Goal: Task Accomplishment & Management: Use online tool/utility

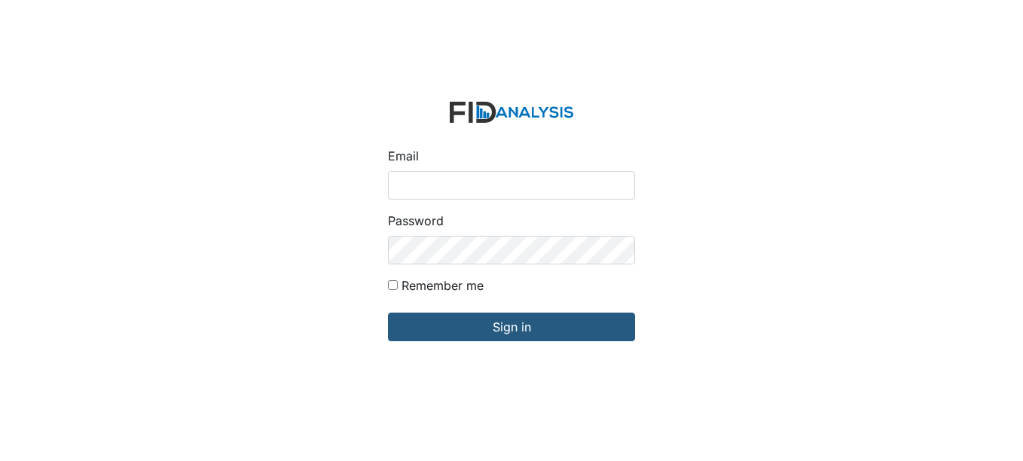
click at [431, 187] on input "Email" at bounding box center [511, 185] width 247 height 29
type input "[EMAIL_ADDRESS][DOMAIN_NAME]"
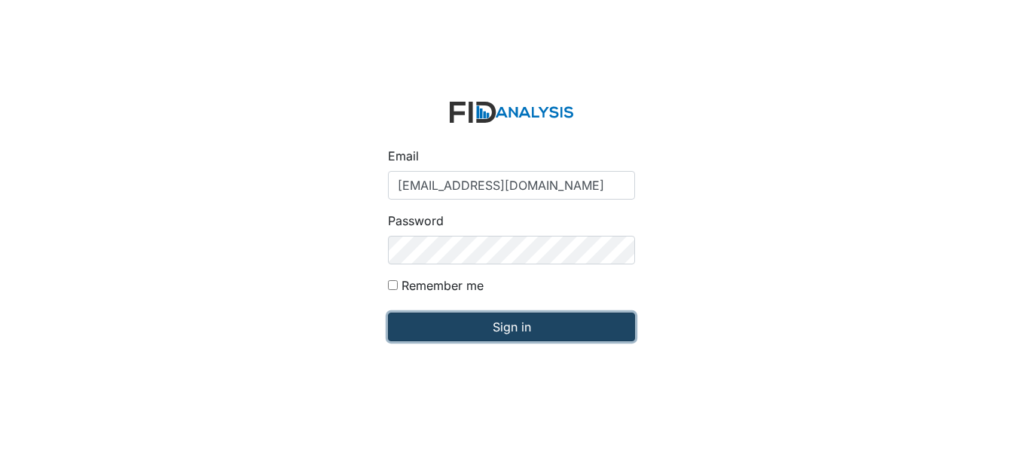
click at [501, 326] on input "Sign in" at bounding box center [511, 326] width 247 height 29
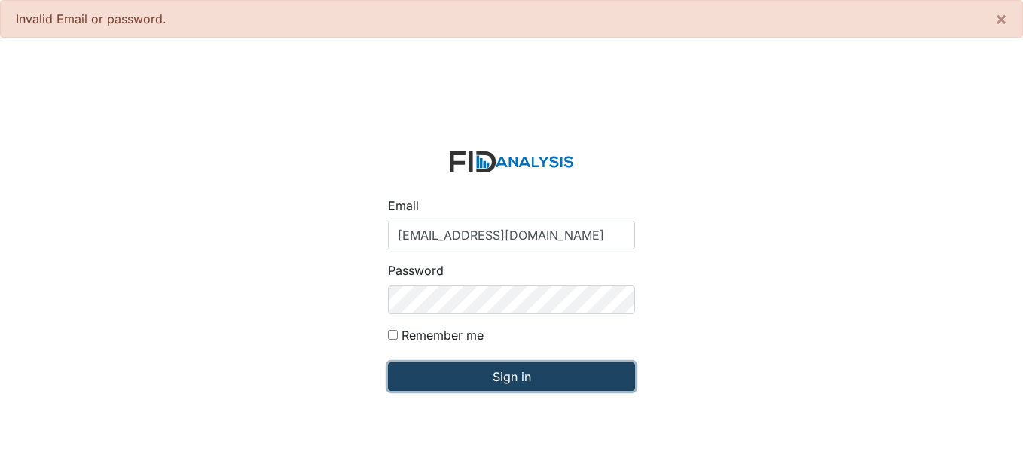
click at [541, 376] on input "Sign in" at bounding box center [511, 376] width 247 height 29
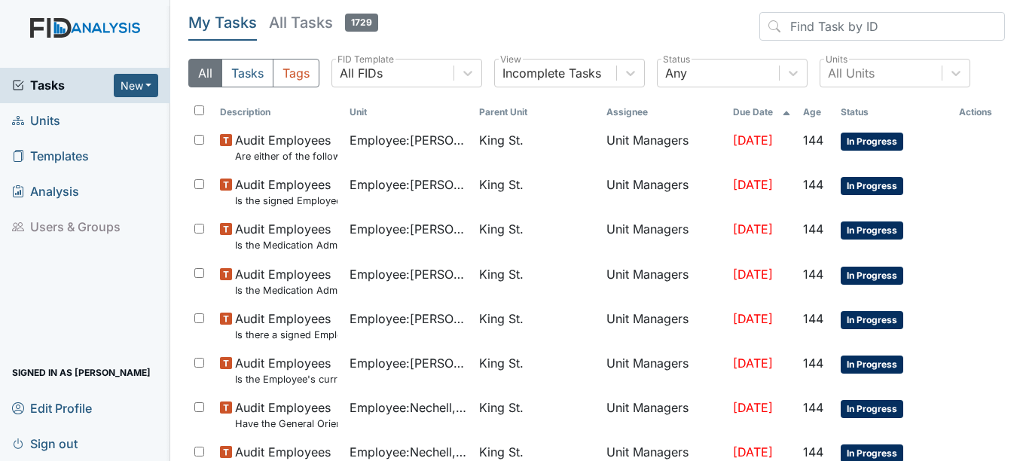
click at [45, 120] on span "Units" at bounding box center [36, 120] width 48 height 23
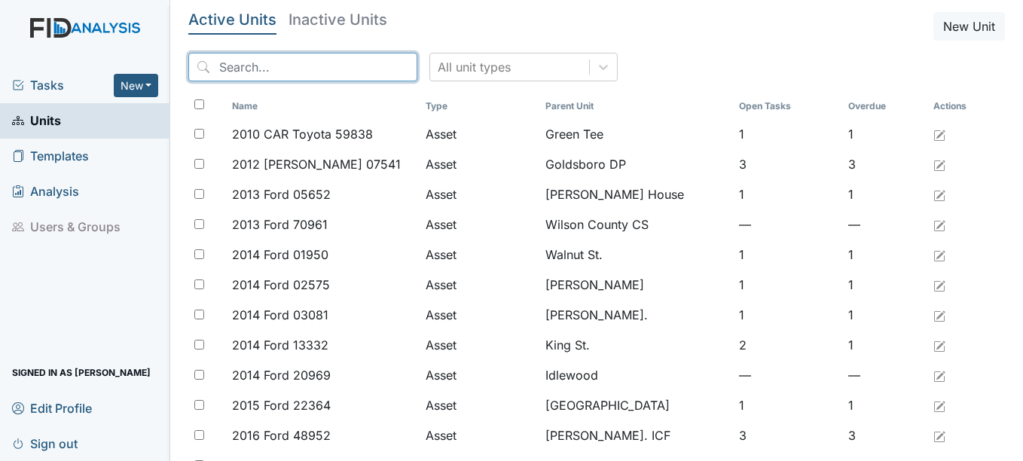
click at [290, 69] on input "search" at bounding box center [302, 67] width 229 height 29
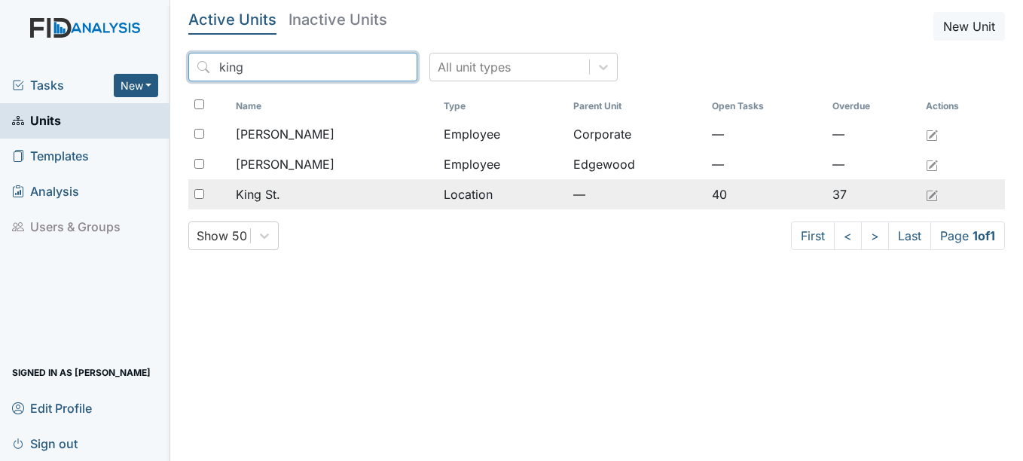
type input "king"
click at [277, 192] on span "King St." at bounding box center [258, 194] width 44 height 18
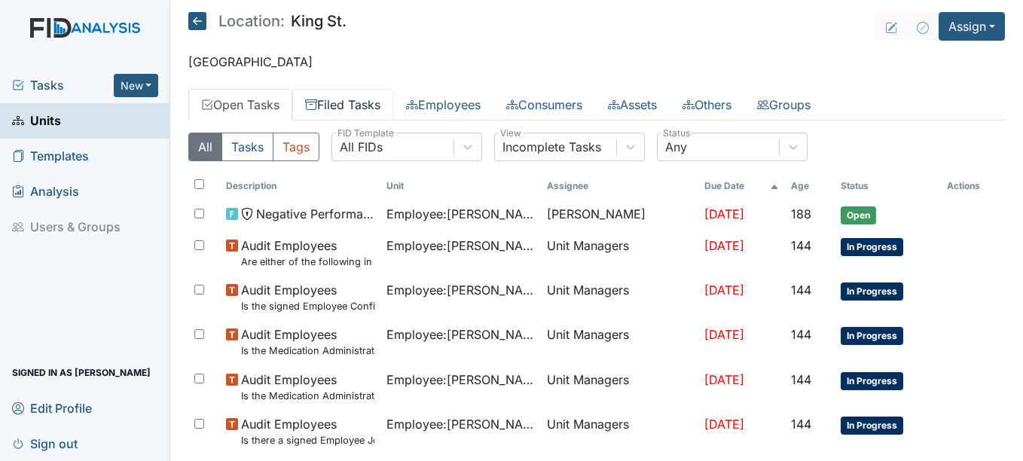
click at [378, 104] on link "Filed Tasks" at bounding box center [342, 105] width 101 height 32
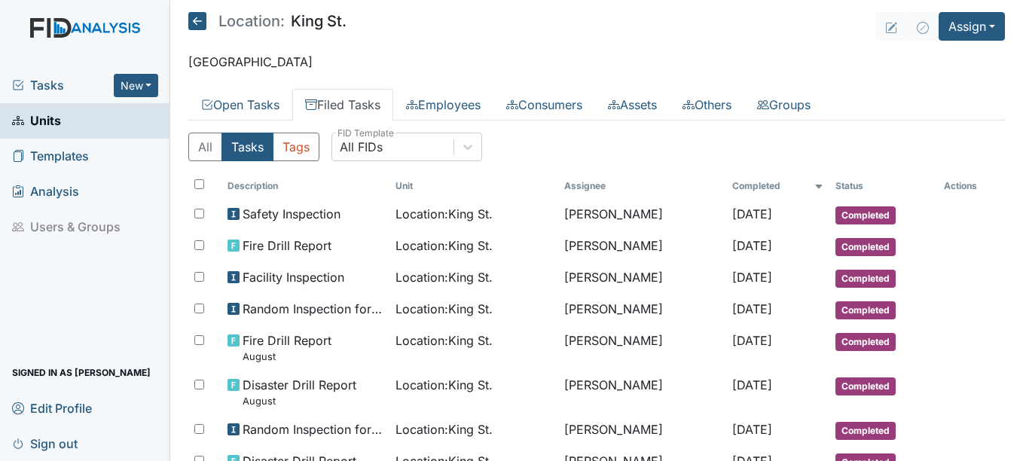
click at [37, 116] on span "Units" at bounding box center [36, 120] width 49 height 23
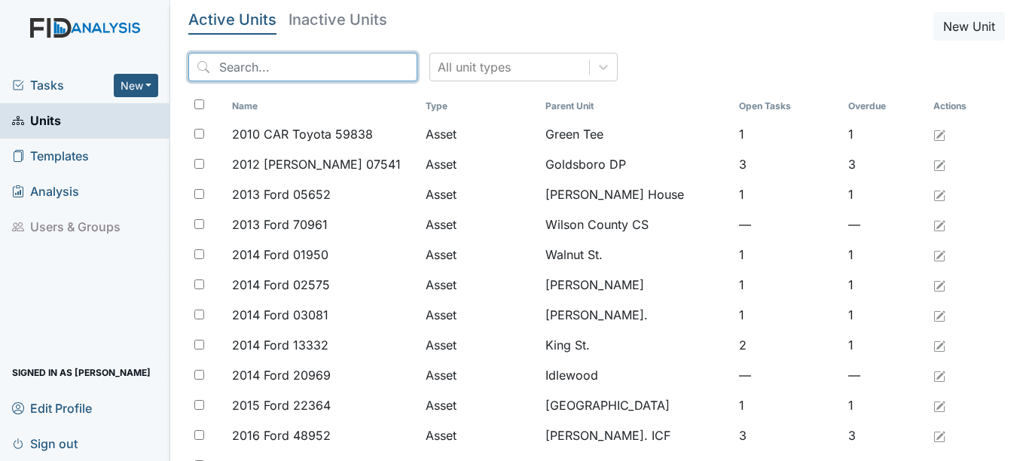
click at [294, 65] on input "search" at bounding box center [302, 67] width 229 height 29
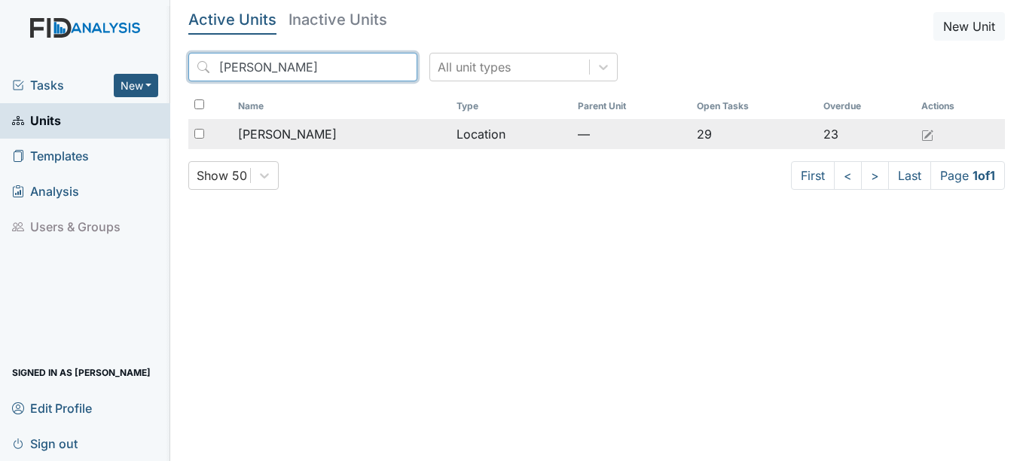
type input "[PERSON_NAME]"
click at [298, 133] on span "[PERSON_NAME]" at bounding box center [287, 134] width 99 height 18
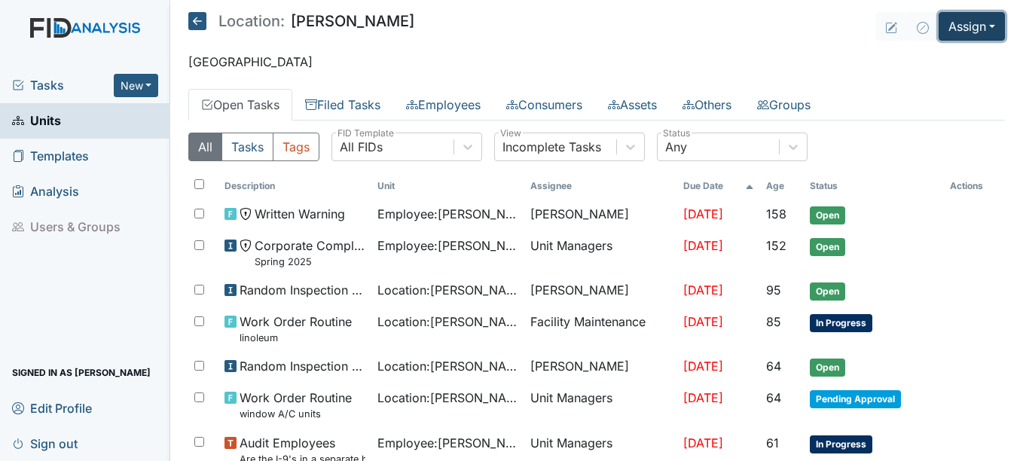
click at [979, 23] on button "Assign" at bounding box center [971, 26] width 66 height 29
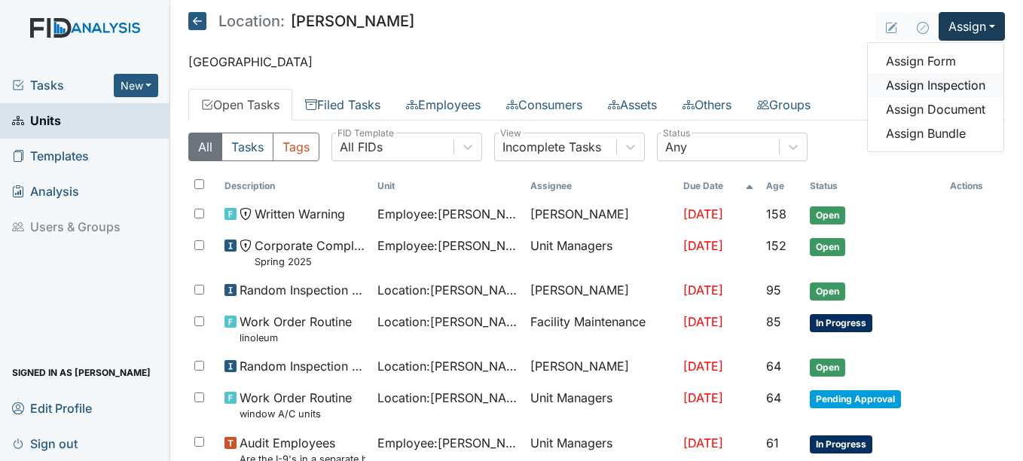
click at [939, 83] on link "Assign Inspection" at bounding box center [935, 85] width 136 height 24
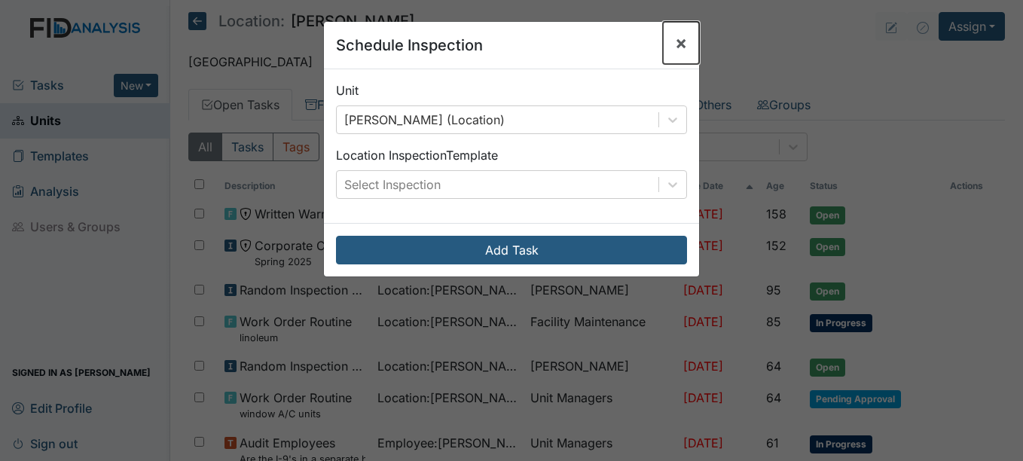
click at [675, 35] on span "×" at bounding box center [681, 43] width 12 height 22
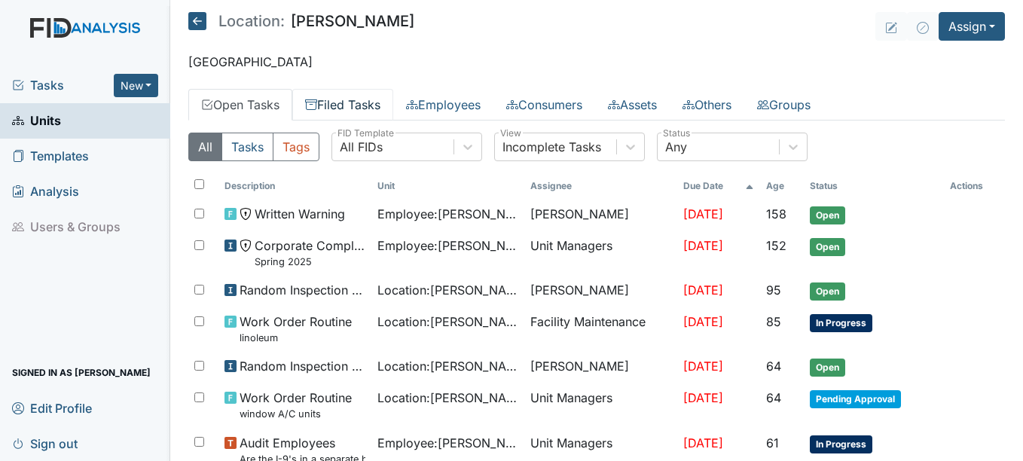
click at [361, 103] on link "Filed Tasks" at bounding box center [342, 105] width 101 height 32
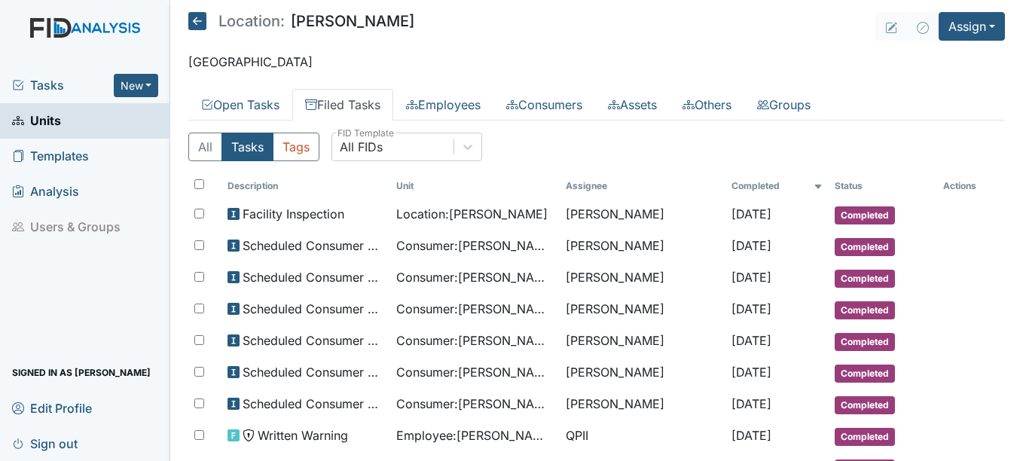
click at [75, 123] on link "Units" at bounding box center [85, 120] width 170 height 35
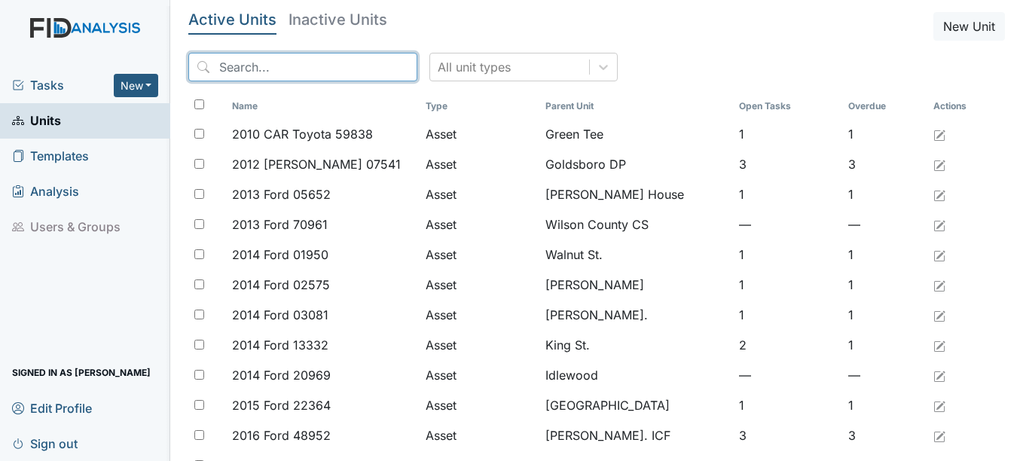
click at [294, 66] on input "search" at bounding box center [302, 67] width 229 height 29
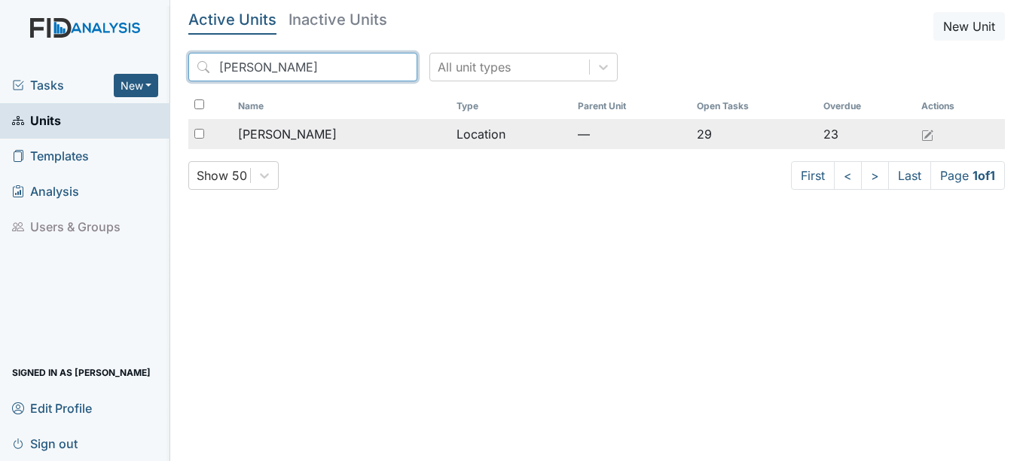
type input "mcfarland"
click at [277, 133] on span "[PERSON_NAME]" at bounding box center [287, 134] width 99 height 18
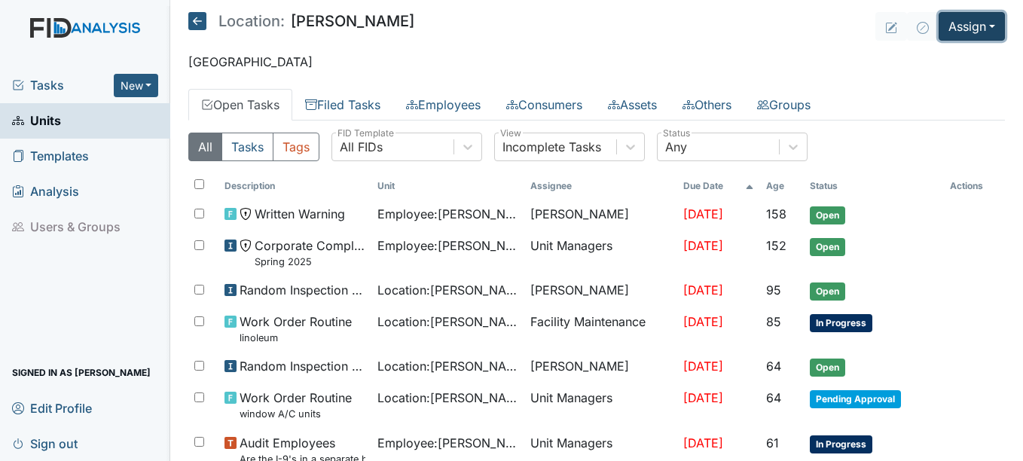
click at [981, 26] on button "Assign" at bounding box center [971, 26] width 66 height 29
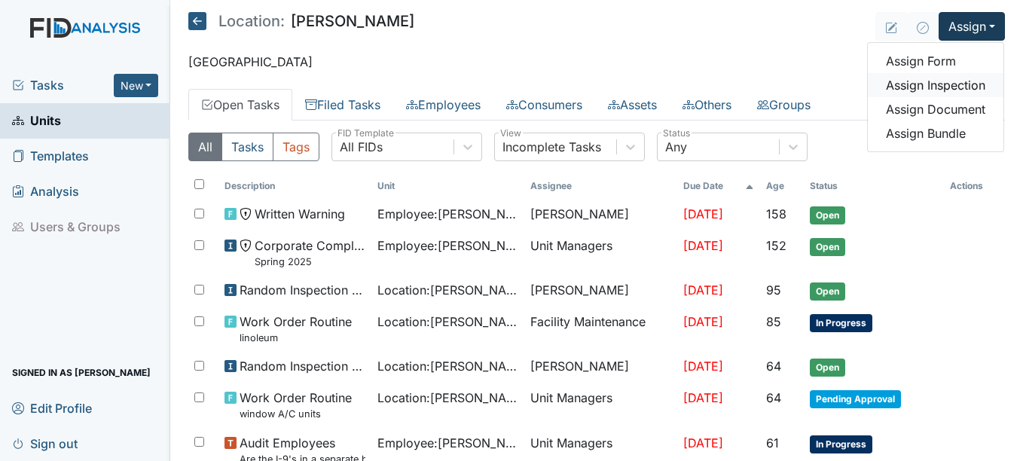
click at [942, 82] on link "Assign Inspection" at bounding box center [935, 85] width 136 height 24
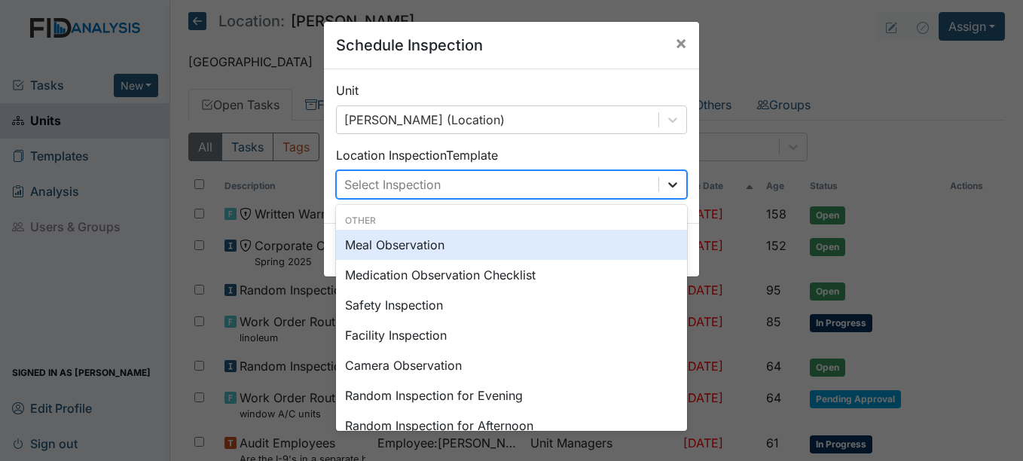
click at [667, 184] on icon at bounding box center [672, 184] width 15 height 15
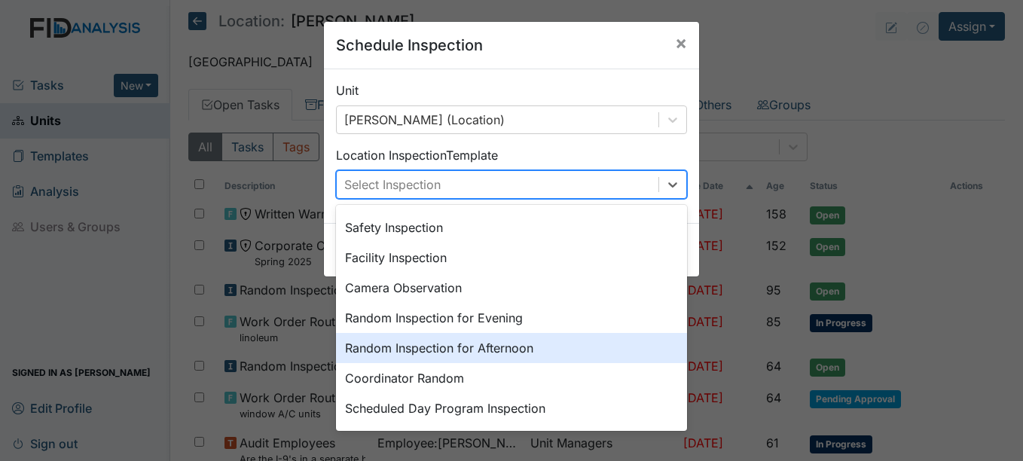
scroll to position [34, 0]
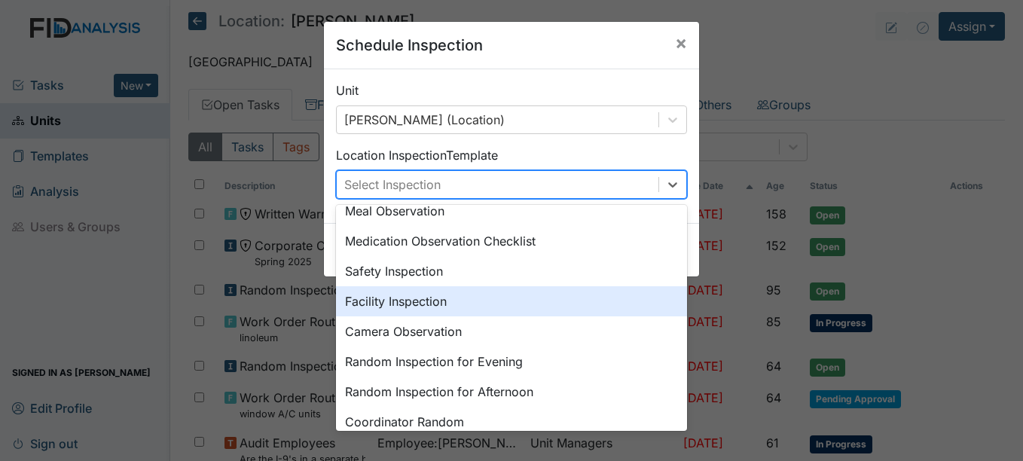
click at [416, 298] on div "Facility Inspection" at bounding box center [511, 301] width 351 height 30
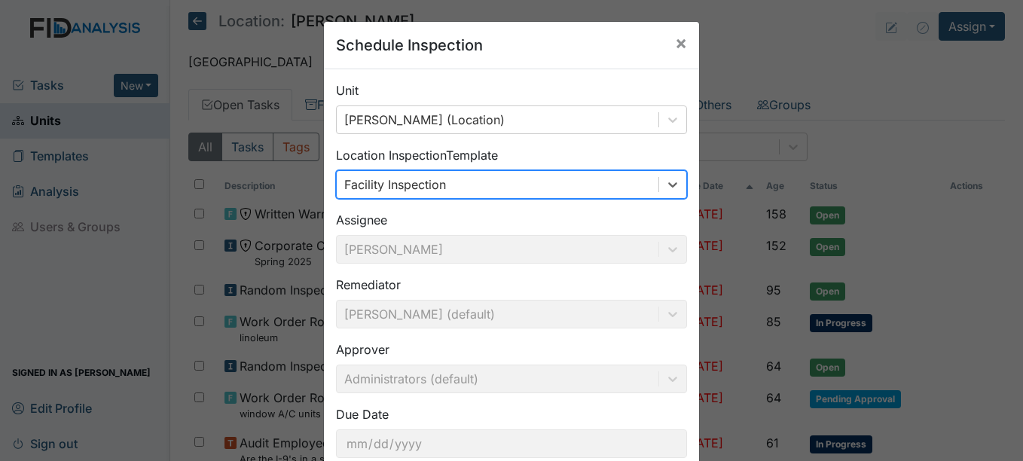
scroll to position [96, 0]
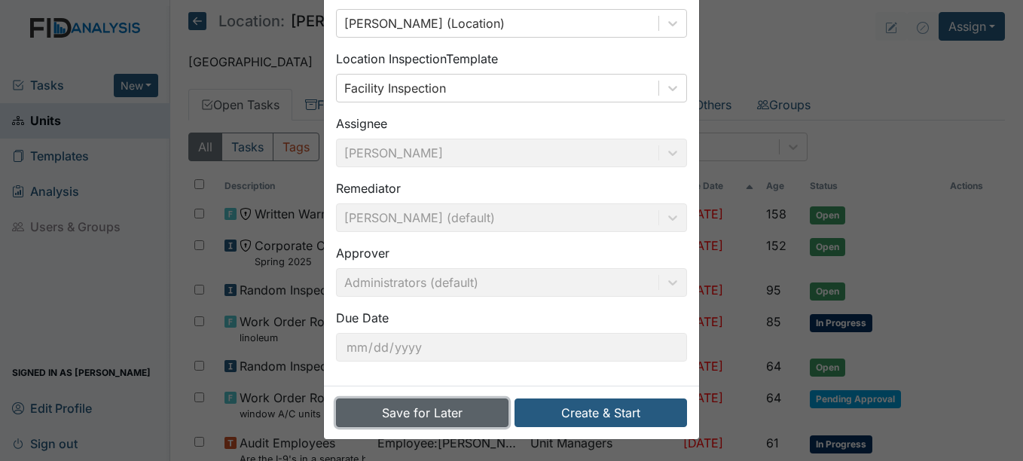
click at [447, 410] on button "Save for Later" at bounding box center [422, 412] width 172 height 29
